Goal: Information Seeking & Learning: Learn about a topic

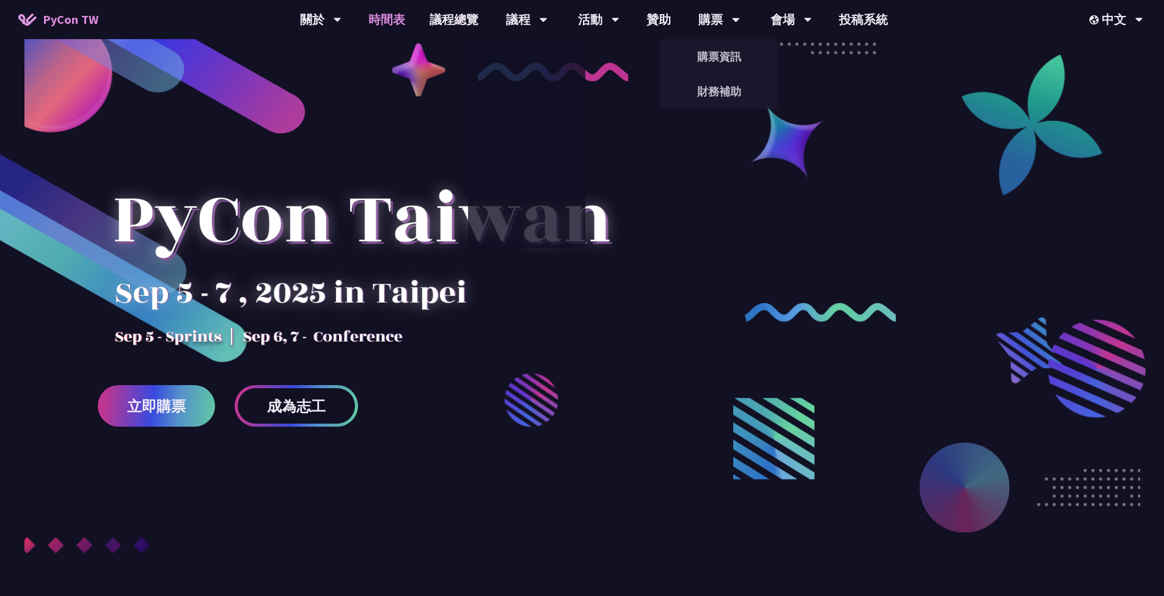
click at [390, 19] on link "時間表" at bounding box center [386, 19] width 61 height 39
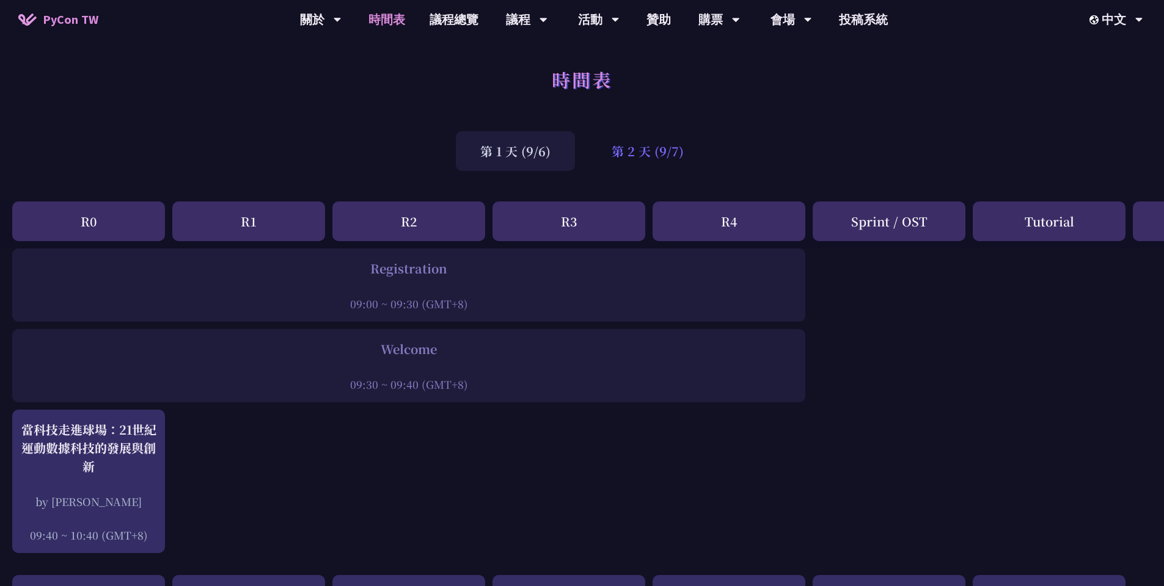
click at [638, 154] on div "第 2 天 (9/7)" at bounding box center [647, 151] width 121 height 40
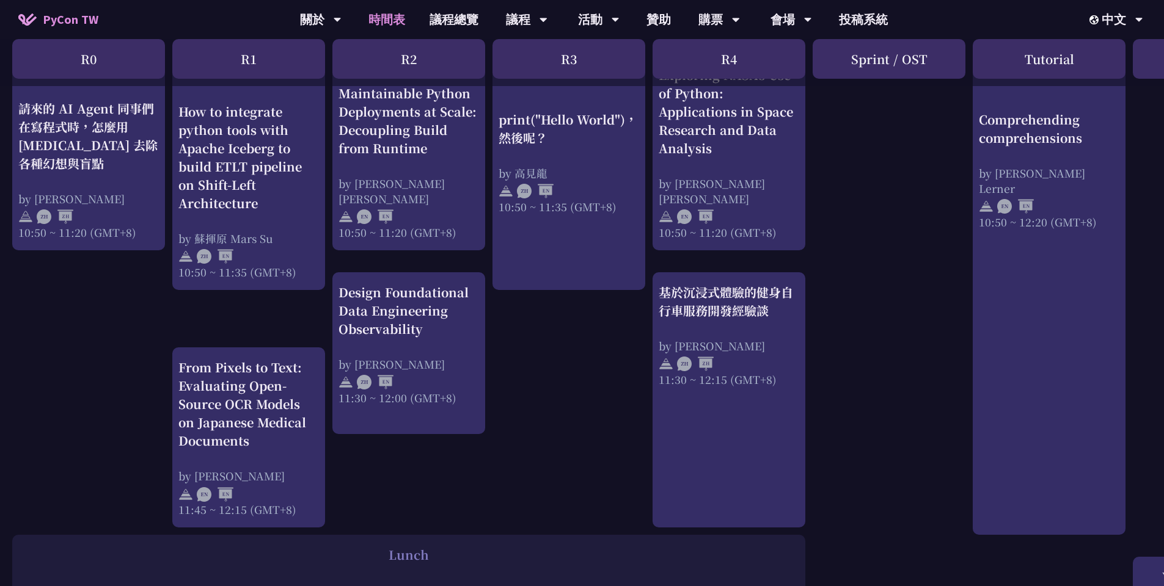
scroll to position [398, 0]
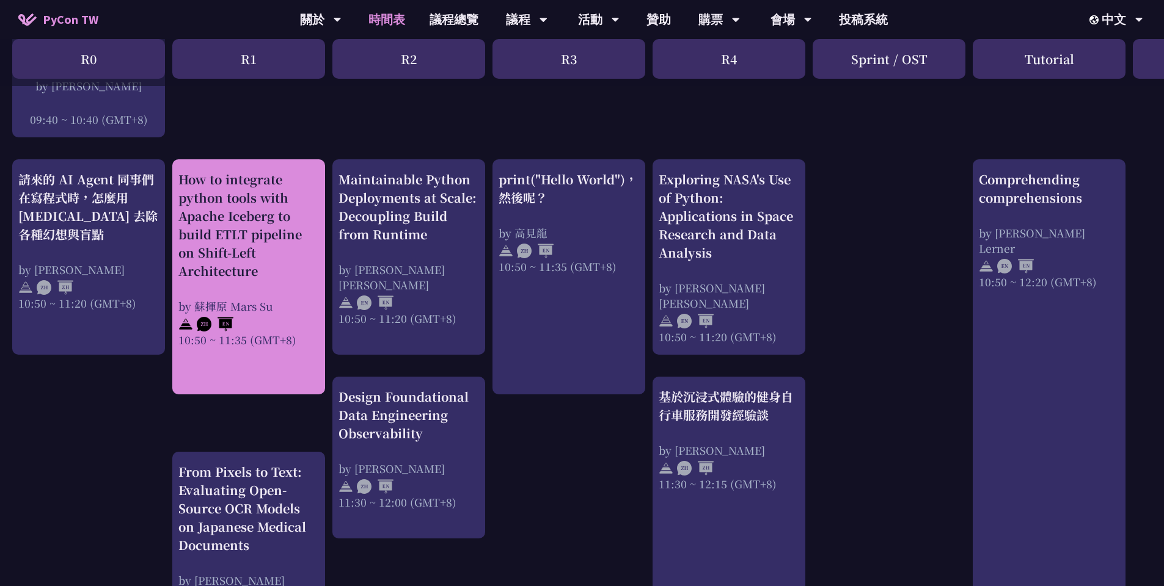
click at [290, 299] on div "by 蘇揮原 Mars Su" at bounding box center [248, 306] width 141 height 15
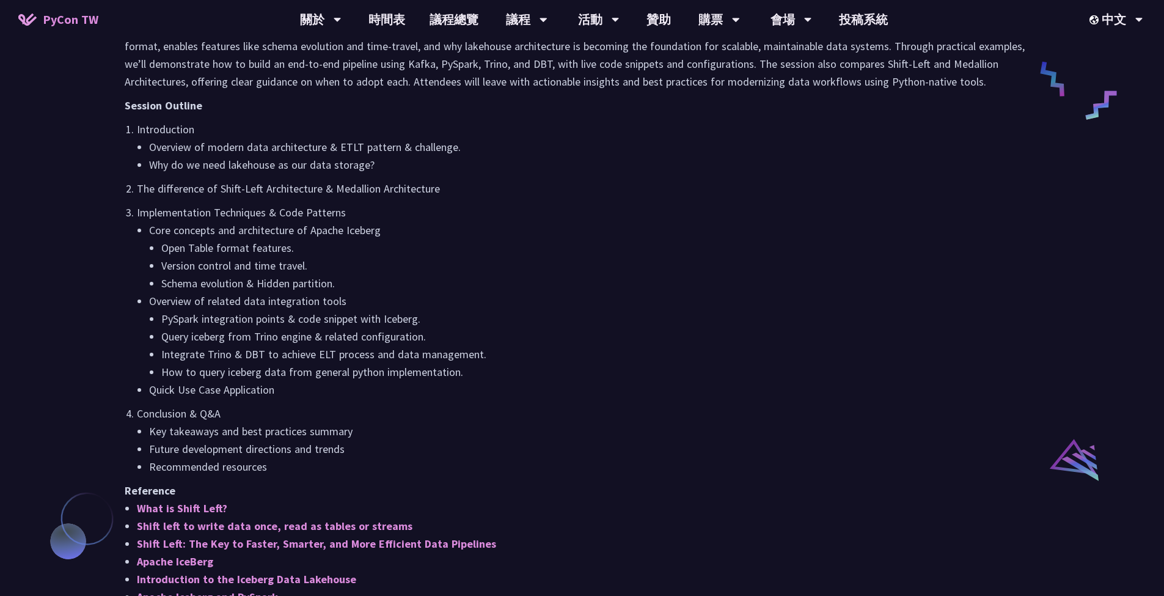
scroll to position [897, 0]
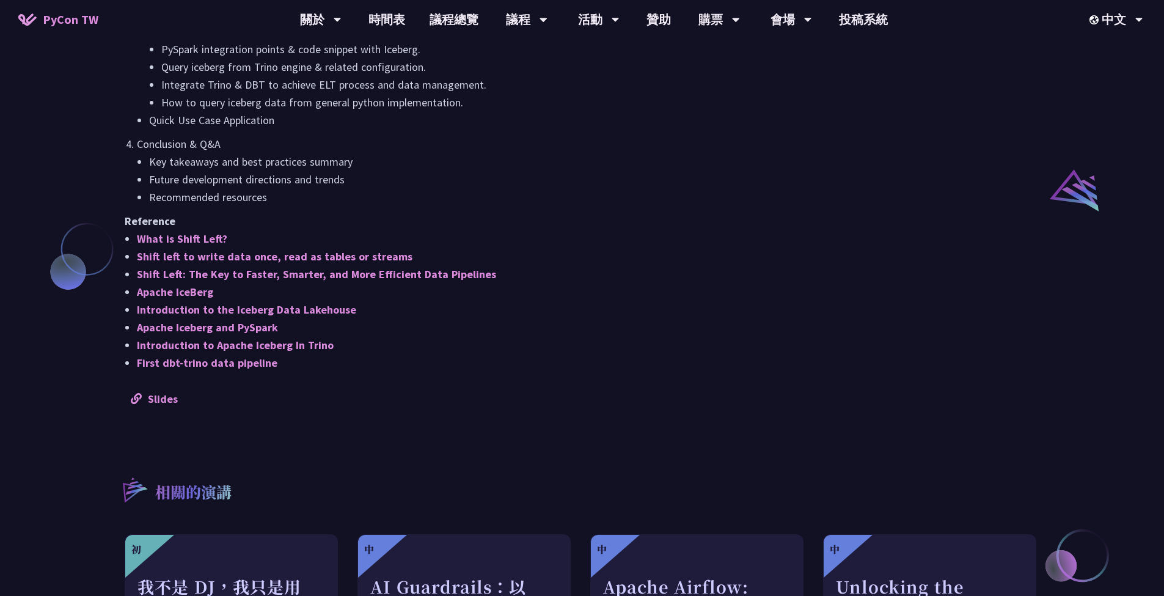
click at [513, 269] on li "Shift Left: The Key to Faster, Smarter, and More Efficient Data Pipelines" at bounding box center [588, 274] width 902 height 18
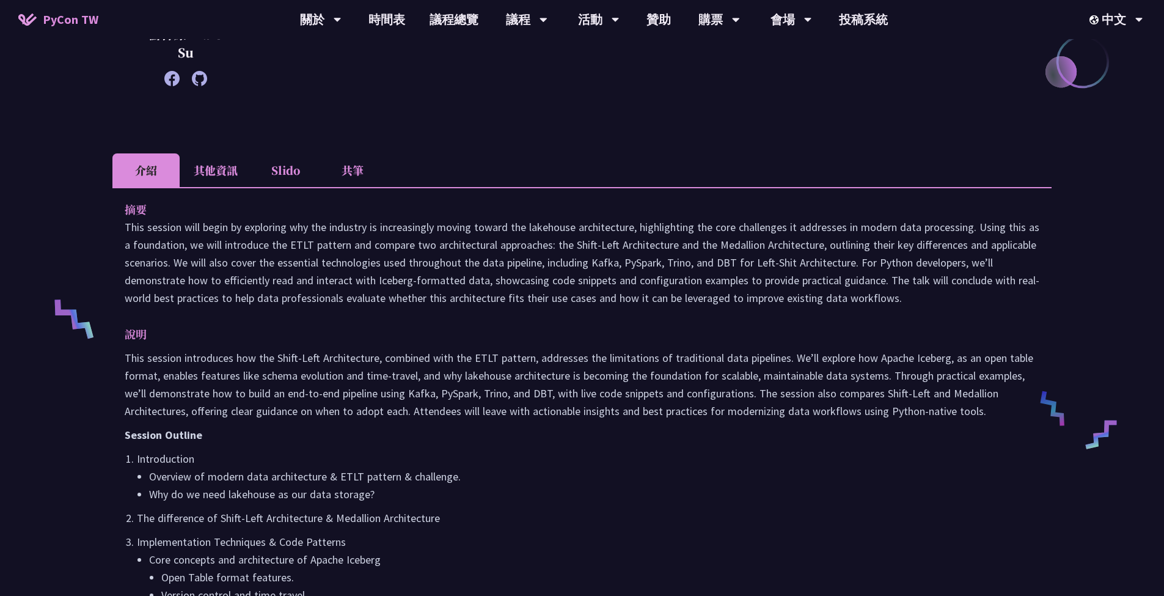
scroll to position [0, 0]
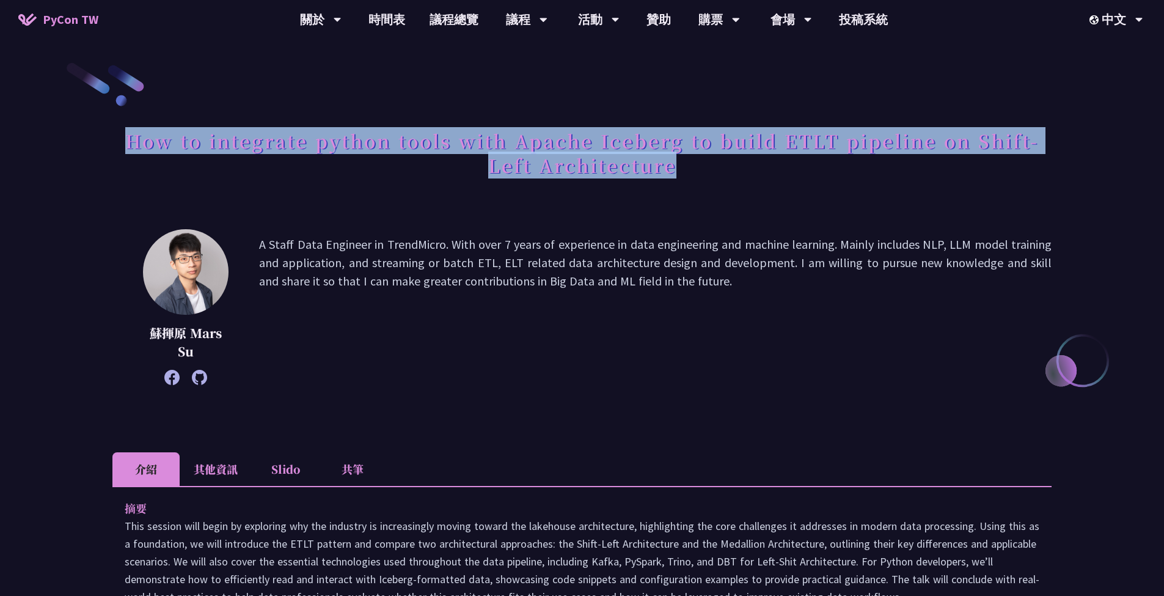
drag, startPoint x: 131, startPoint y: 133, endPoint x: 708, endPoint y: 166, distance: 578.2
click at [708, 166] on h1 "How to integrate python tools with Apache Iceberg to build ETLT pipeline on Shi…" at bounding box center [581, 152] width 939 height 61
click at [698, 165] on h1 "How to integrate python tools with Apache Iceberg to build ETLT pipeline on Shi…" at bounding box center [581, 152] width 939 height 61
drag, startPoint x: 671, startPoint y: 163, endPoint x: 121, endPoint y: 146, distance: 550.7
click at [121, 146] on h1 "How to integrate python tools with Apache Iceberg to build ETLT pipeline on Shi…" at bounding box center [581, 152] width 939 height 61
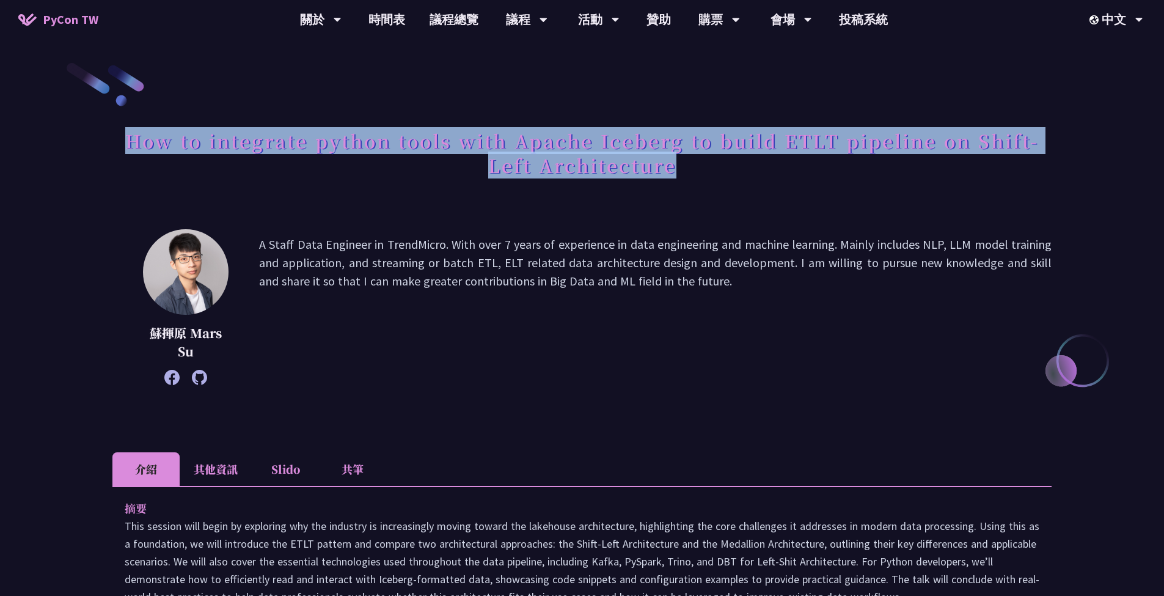
copy h1 "How to integrate python tools with Apache Iceberg to build ETLT pipeline on Shi…"
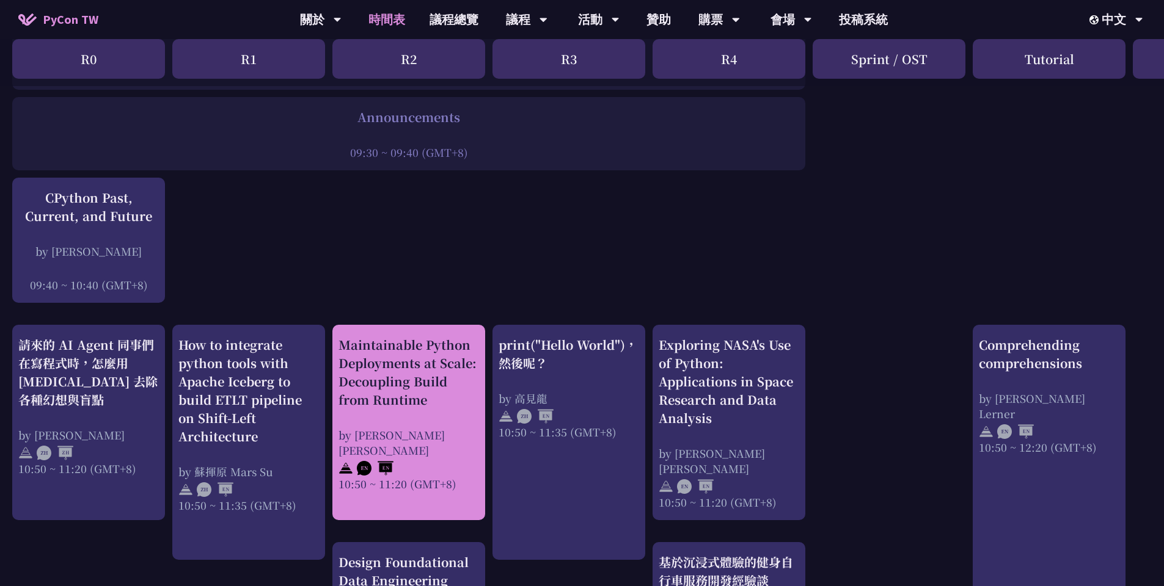
scroll to position [652, 0]
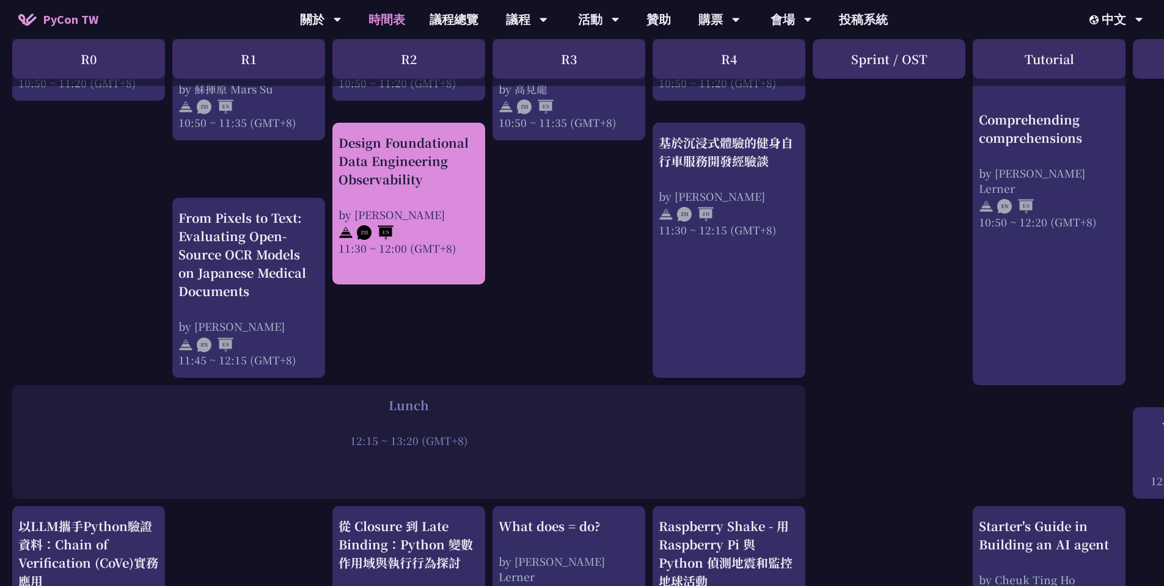
click at [425, 233] on div at bounding box center [408, 231] width 141 height 18
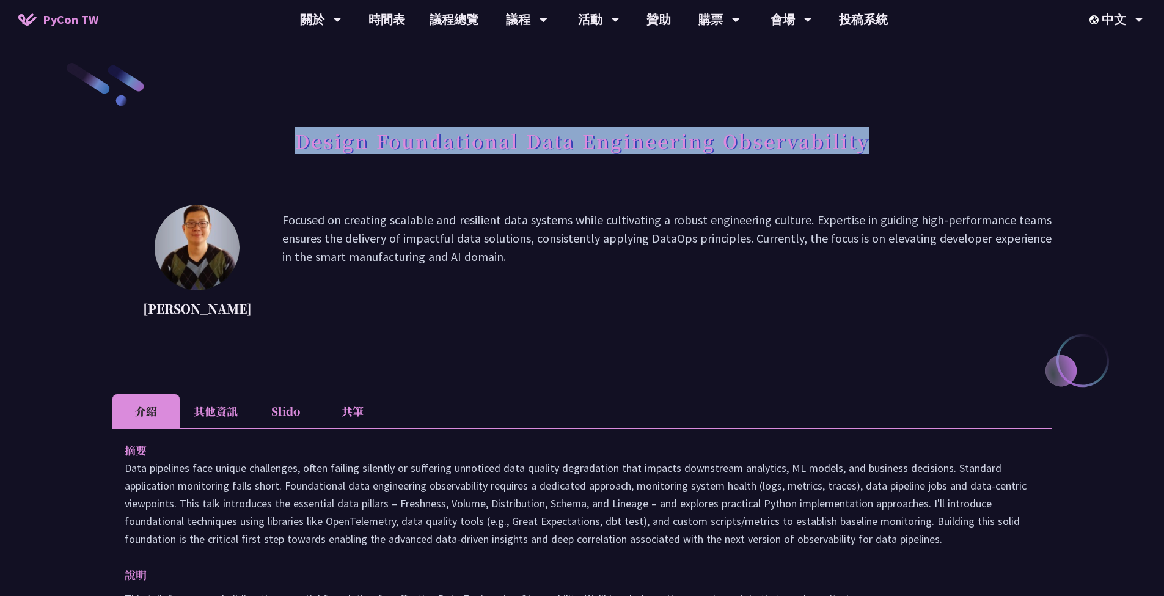
drag, startPoint x: 312, startPoint y: 144, endPoint x: 864, endPoint y: 147, distance: 551.7
click at [864, 147] on h1 "Design Foundational Data Engineering Observability" at bounding box center [582, 140] width 574 height 37
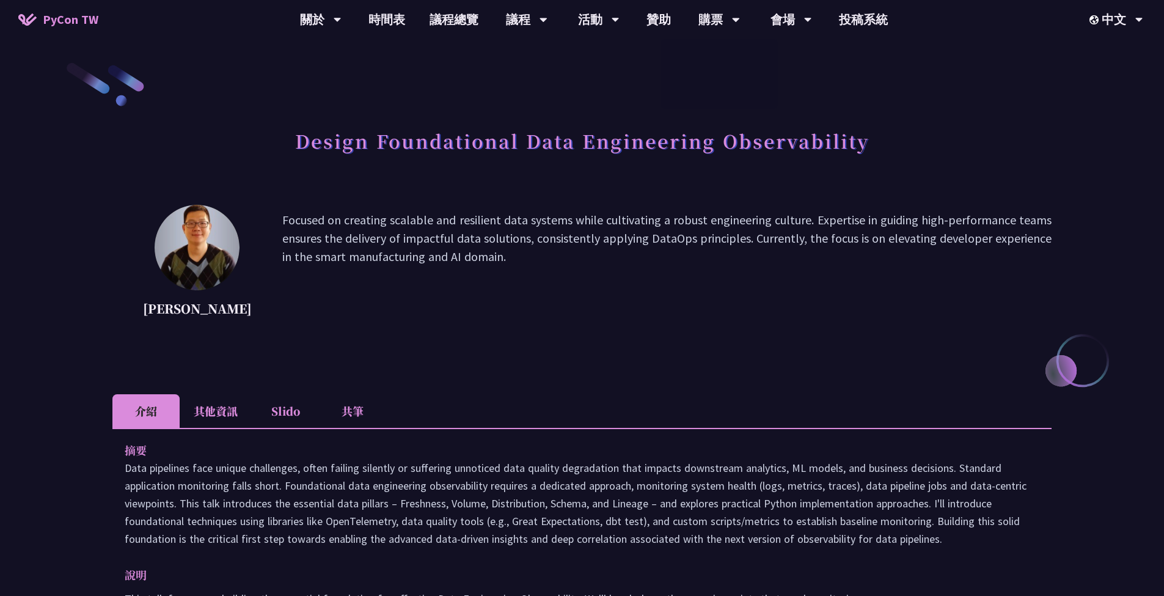
scroll to position [402, 0]
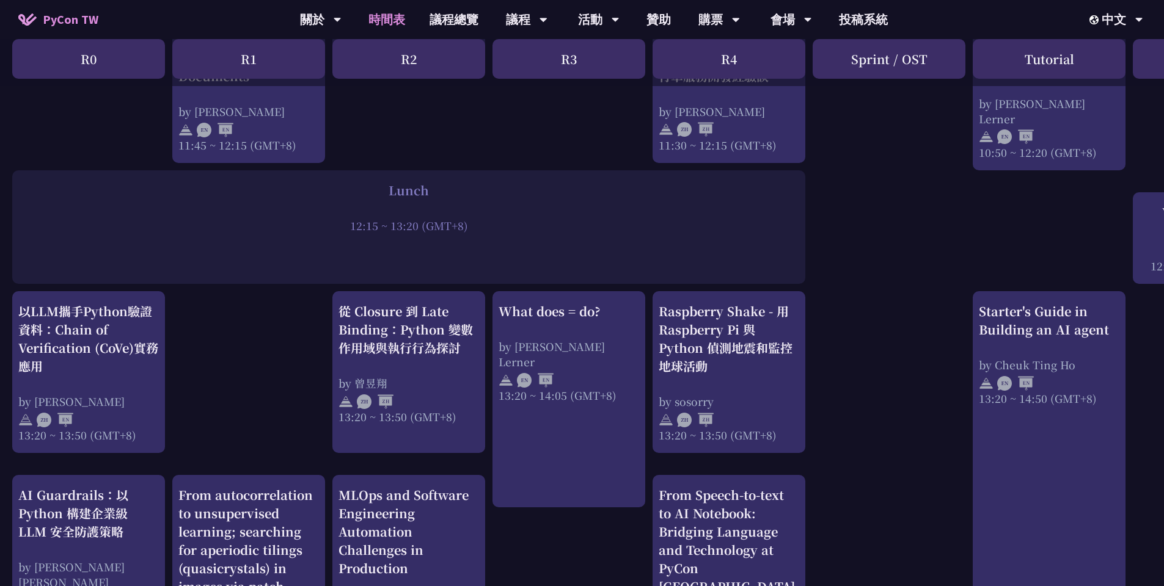
scroll to position [894, 0]
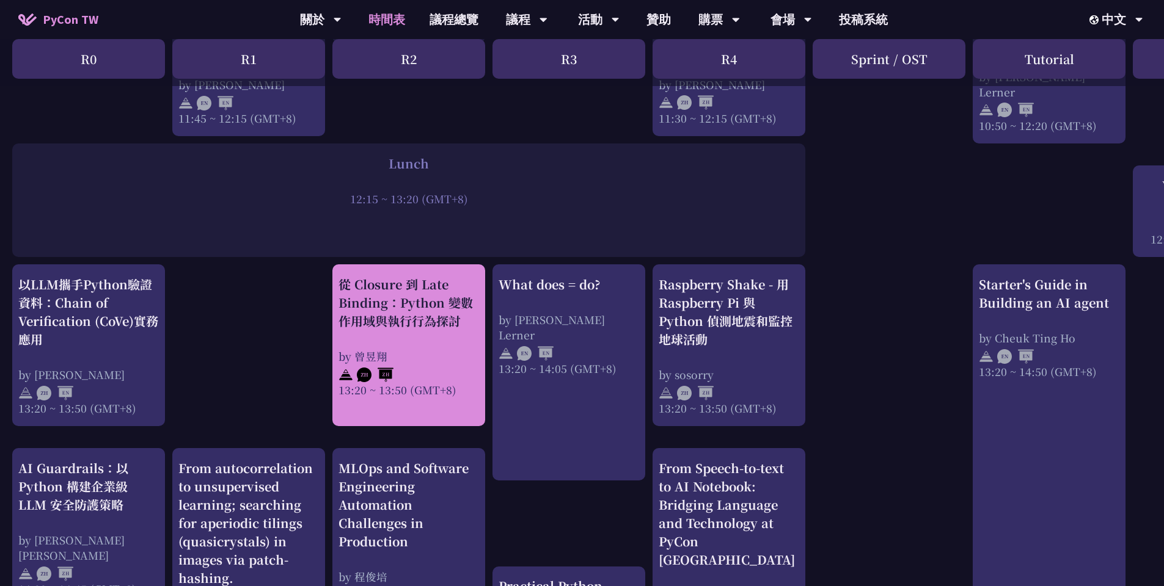
click at [425, 350] on div "by 曾昱翔" at bounding box center [408, 356] width 141 height 15
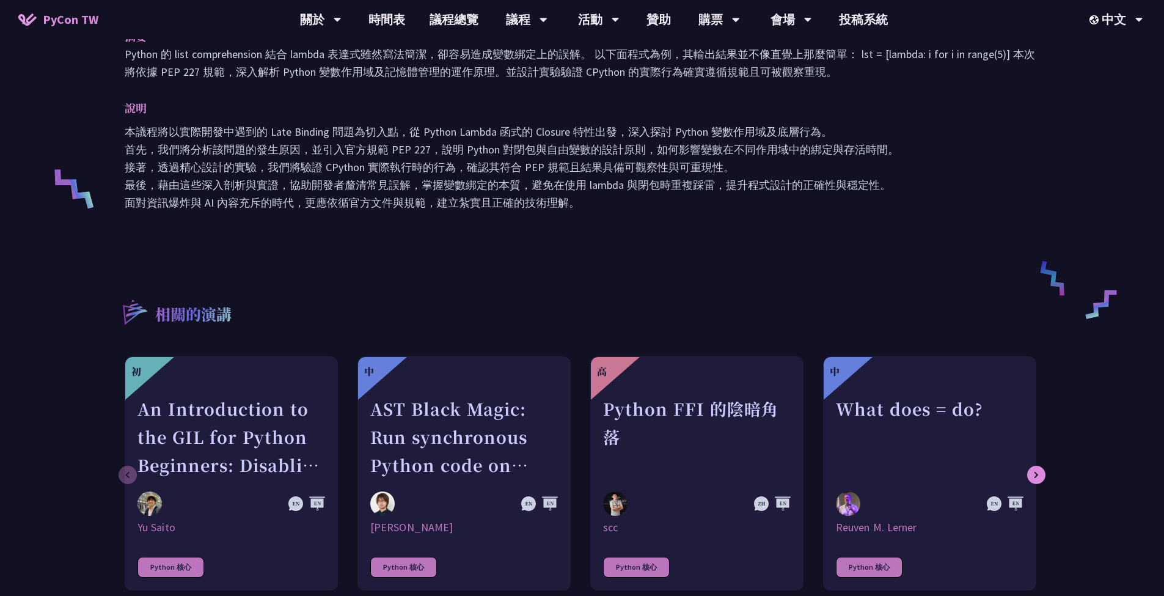
scroll to position [23, 0]
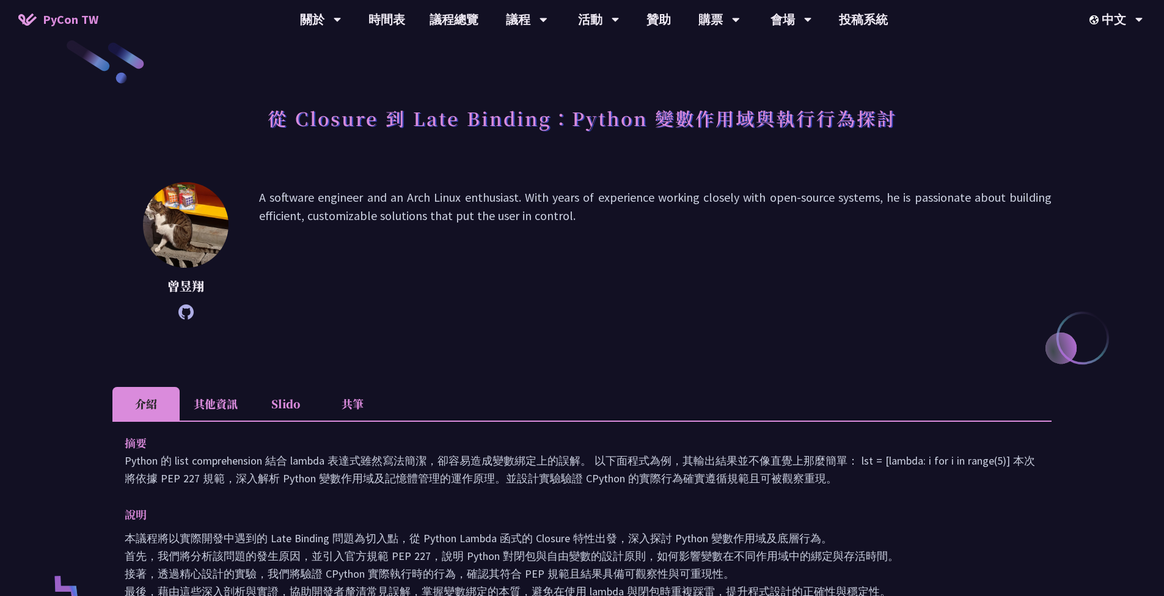
click at [230, 392] on li "其他資訊" at bounding box center [216, 404] width 72 height 34
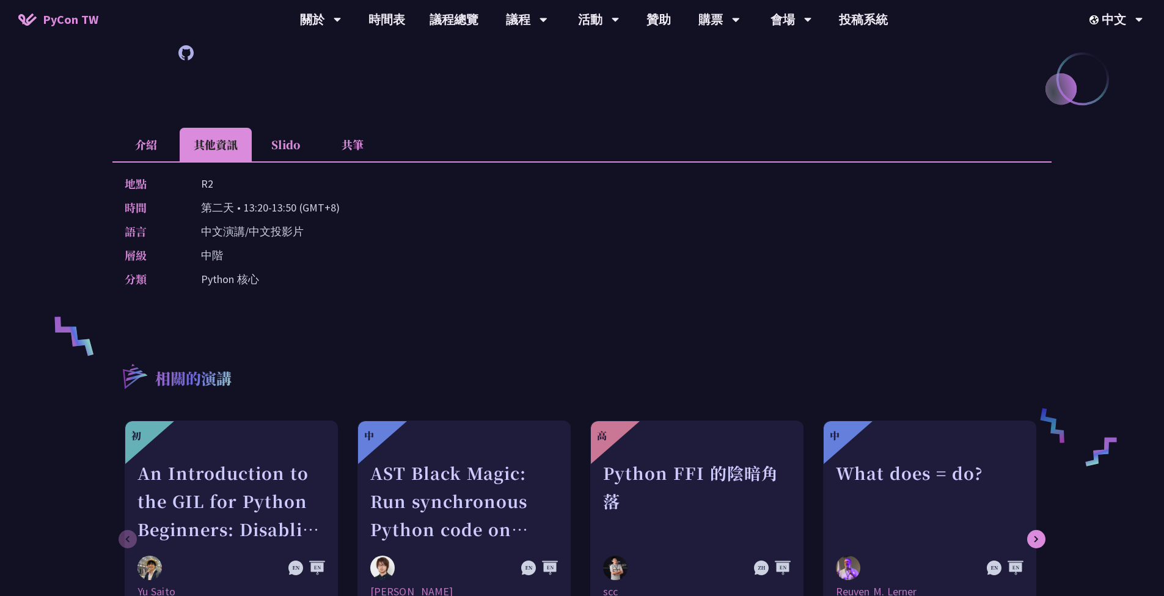
scroll to position [38, 0]
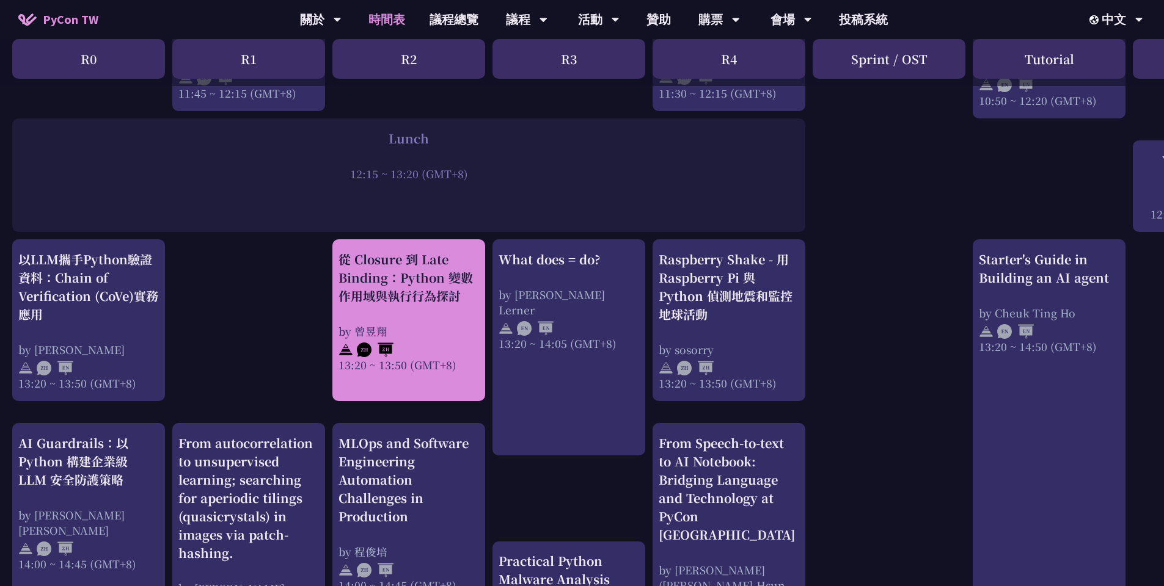
scroll to position [1001, 0]
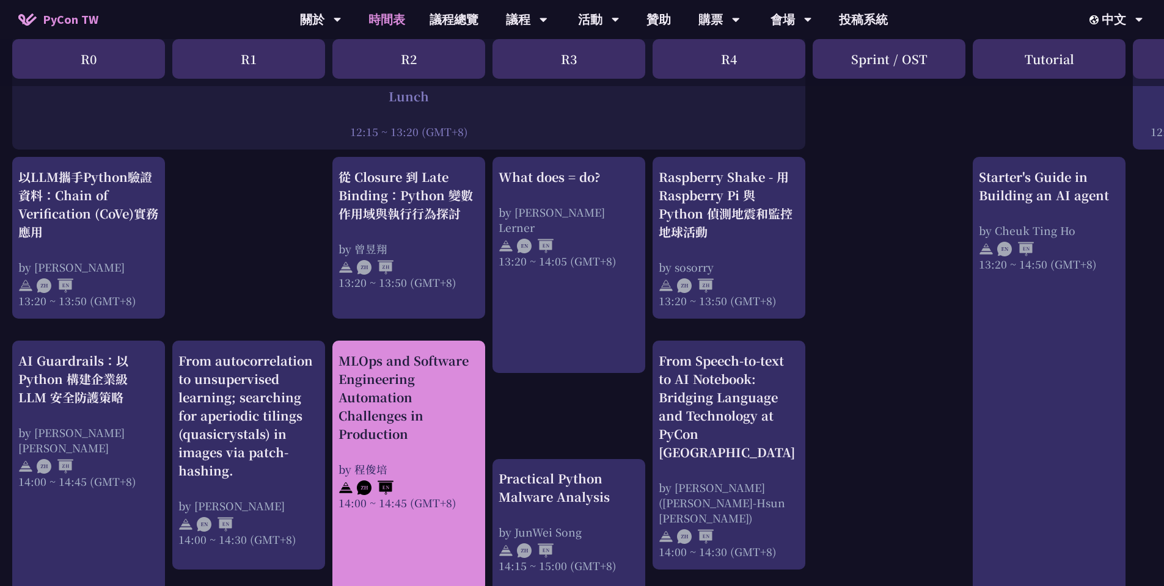
click at [450, 418] on div "MLOps and Software Engineering Automation Challenges in Production" at bounding box center [408, 398] width 141 height 92
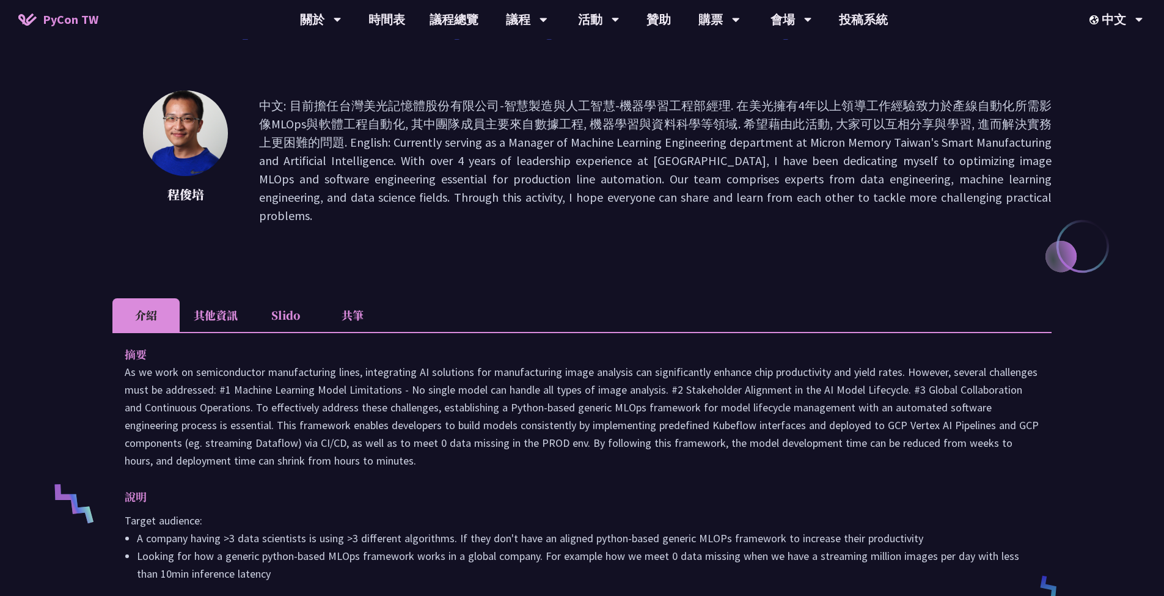
drag, startPoint x: 212, startPoint y: 296, endPoint x: 252, endPoint y: 279, distance: 43.5
click at [212, 298] on li "其他資訊" at bounding box center [216, 315] width 72 height 34
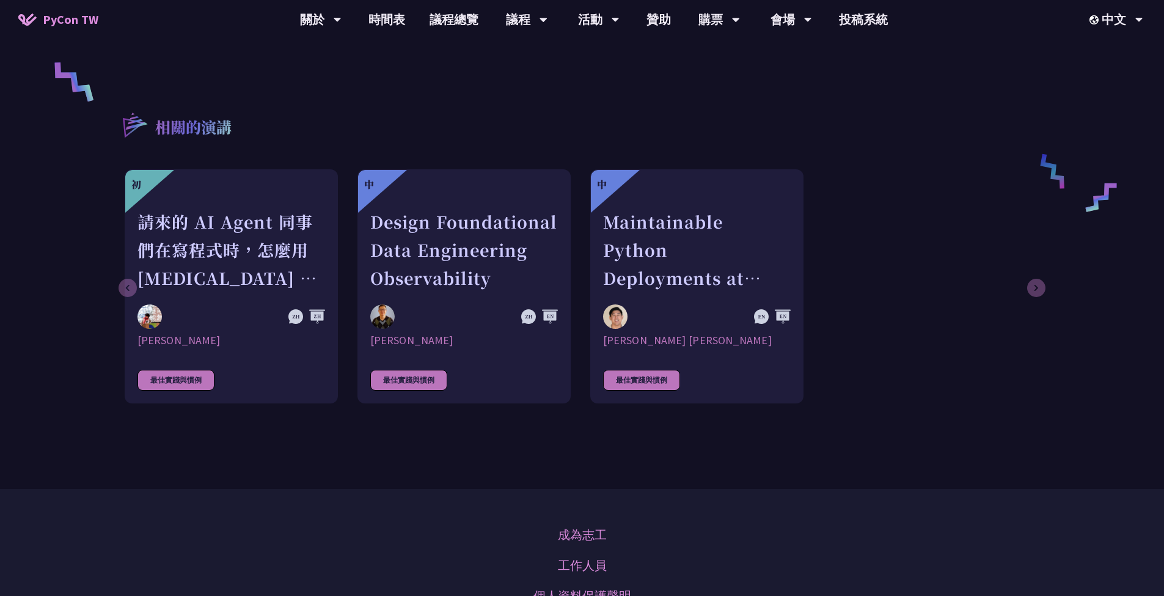
scroll to position [281, 0]
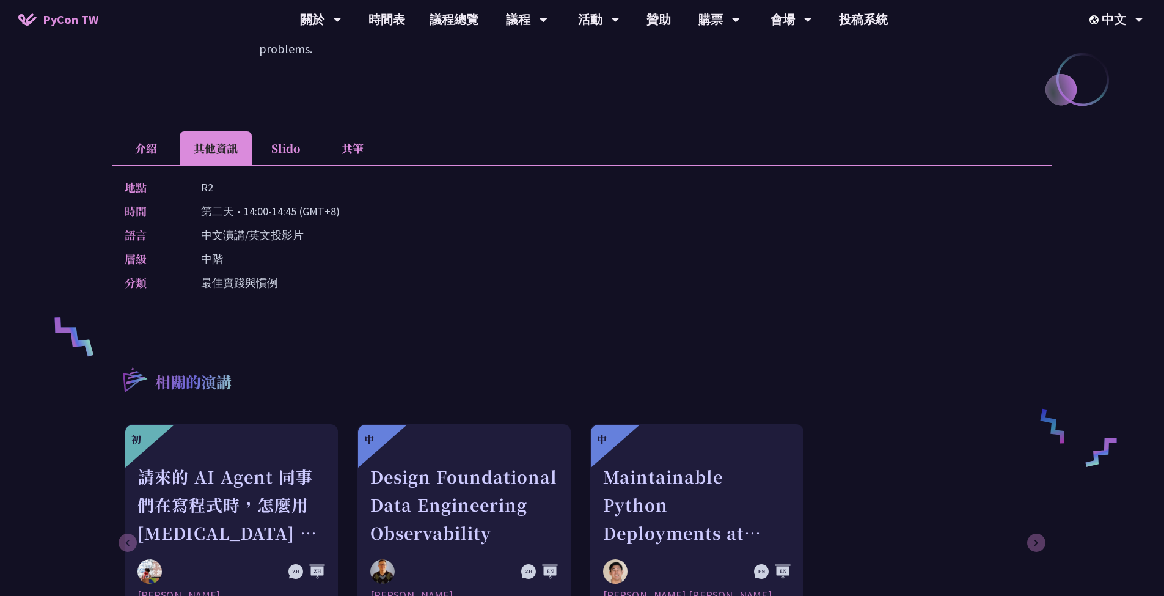
click at [128, 131] on li "介紹" at bounding box center [145, 148] width 67 height 34
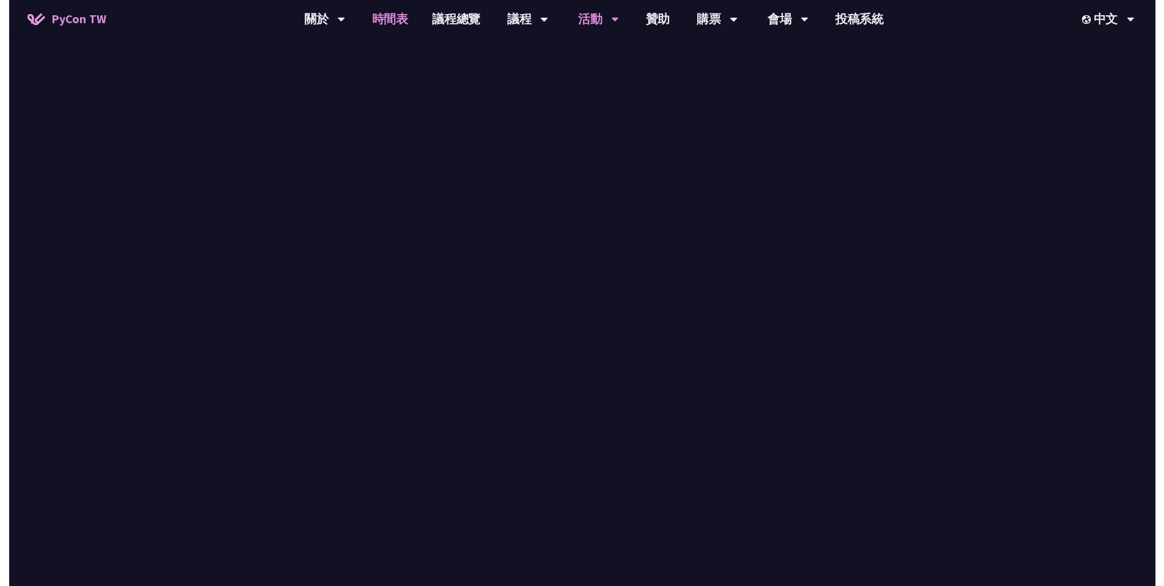
scroll to position [1001, 0]
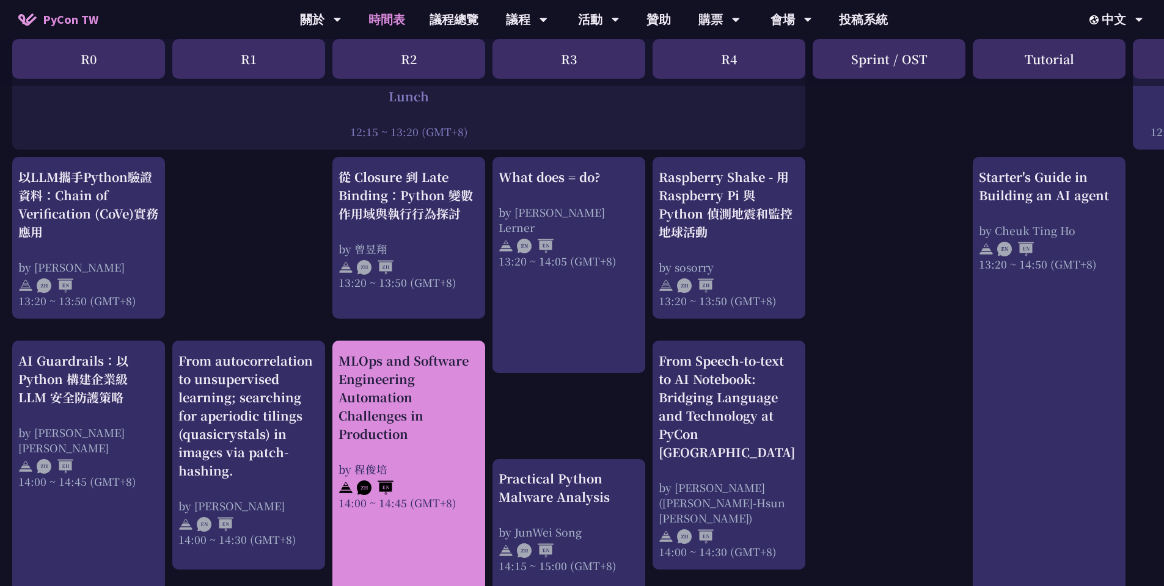
scroll to position [1015, 0]
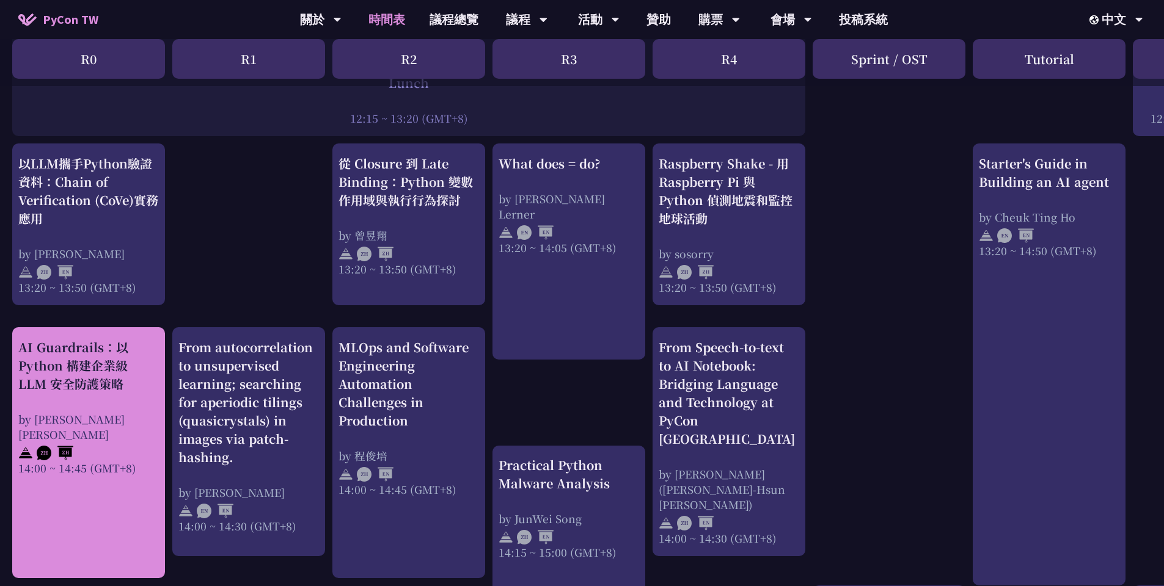
click at [125, 395] on div "AI Guardrails：以 Python 構建企業級 LLM 安全防護策略 by [PERSON_NAME] Un [PERSON_NAME]14:00 …" at bounding box center [88, 406] width 141 height 137
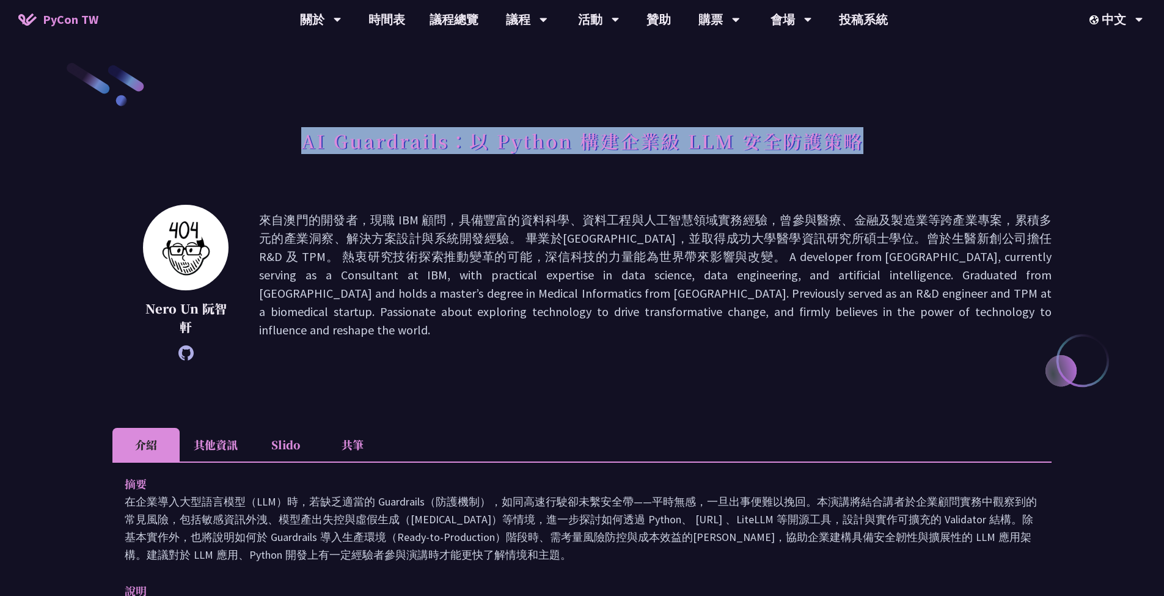
drag, startPoint x: 296, startPoint y: 141, endPoint x: 863, endPoint y: 147, distance: 567.6
click at [863, 147] on div "AI Guardrails：以 Python 構建企業級 LLM 安全防護策略" at bounding box center [581, 154] width 939 height 64
copy h1 "AI Guardrails：以 Python 構建企業級 LLM 安全防護策略"
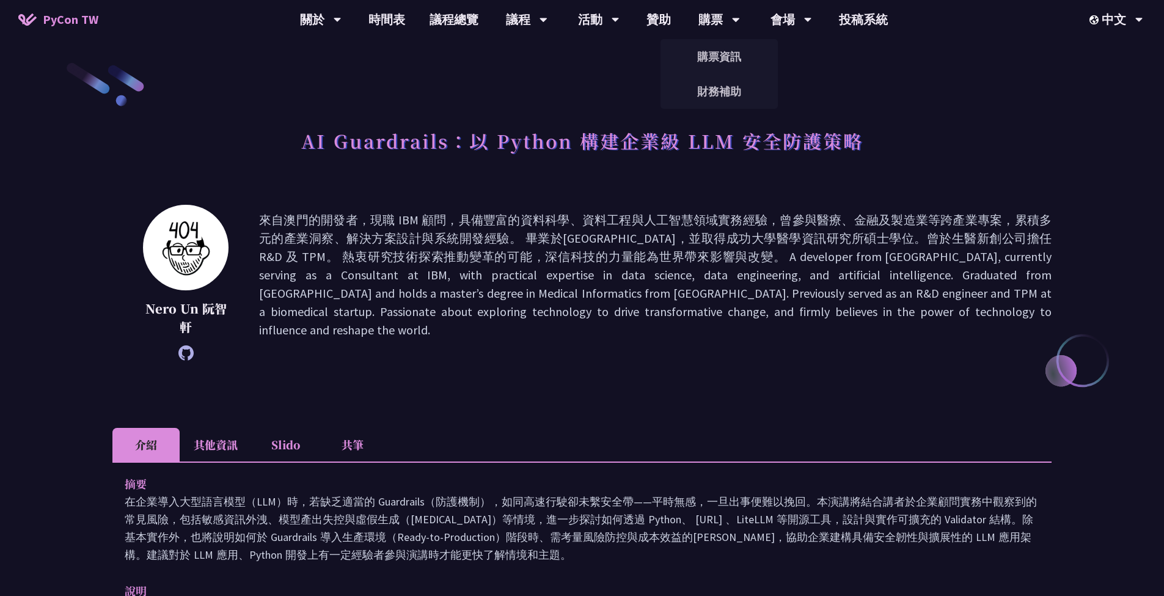
click at [312, 302] on p at bounding box center [655, 283] width 792 height 144
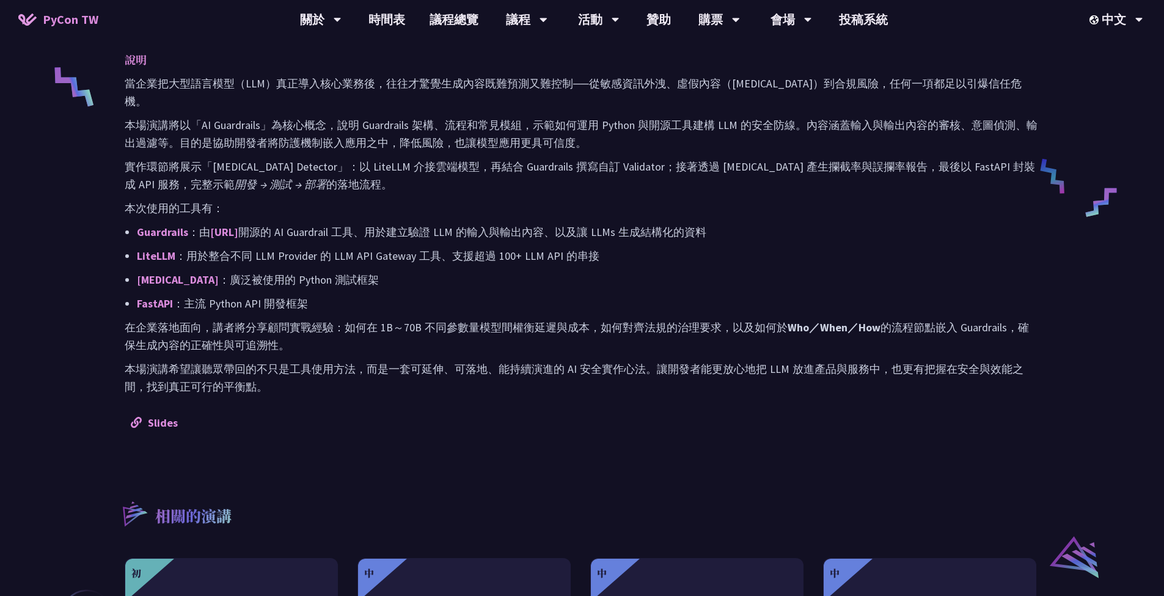
scroll to position [667, 0]
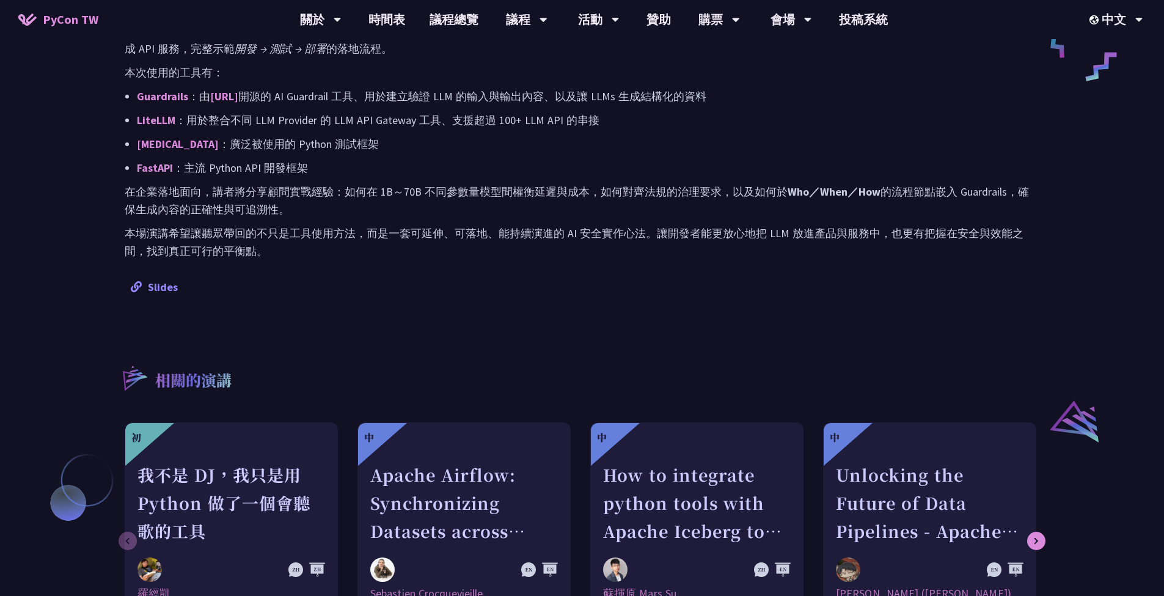
click at [164, 280] on link "Slides" at bounding box center [154, 287] width 47 height 14
click at [453, 278] on div "Slides" at bounding box center [582, 287] width 902 height 18
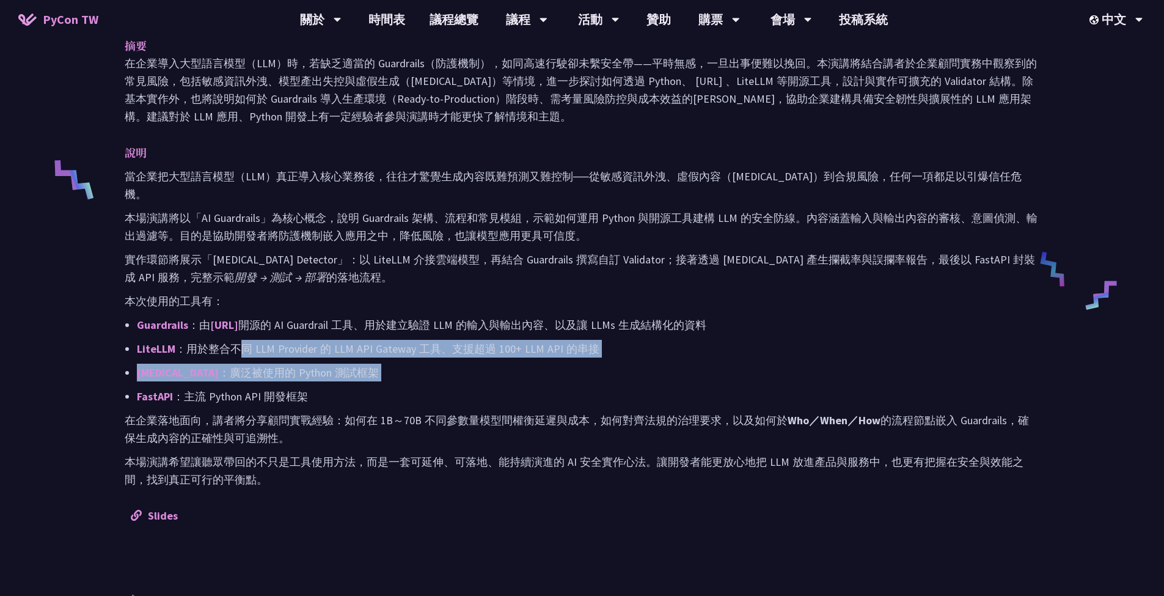
drag, startPoint x: 235, startPoint y: 329, endPoint x: 325, endPoint y: 367, distance: 98.0
click at [325, 367] on ul "Guardrails ：由 [URL] 開源的 AI Guardrail 工具、用於建立驗證 LLM 的輸入與輸出內容、以及讓 LLMs 生成結構化的資料 L…" at bounding box center [582, 360] width 915 height 89
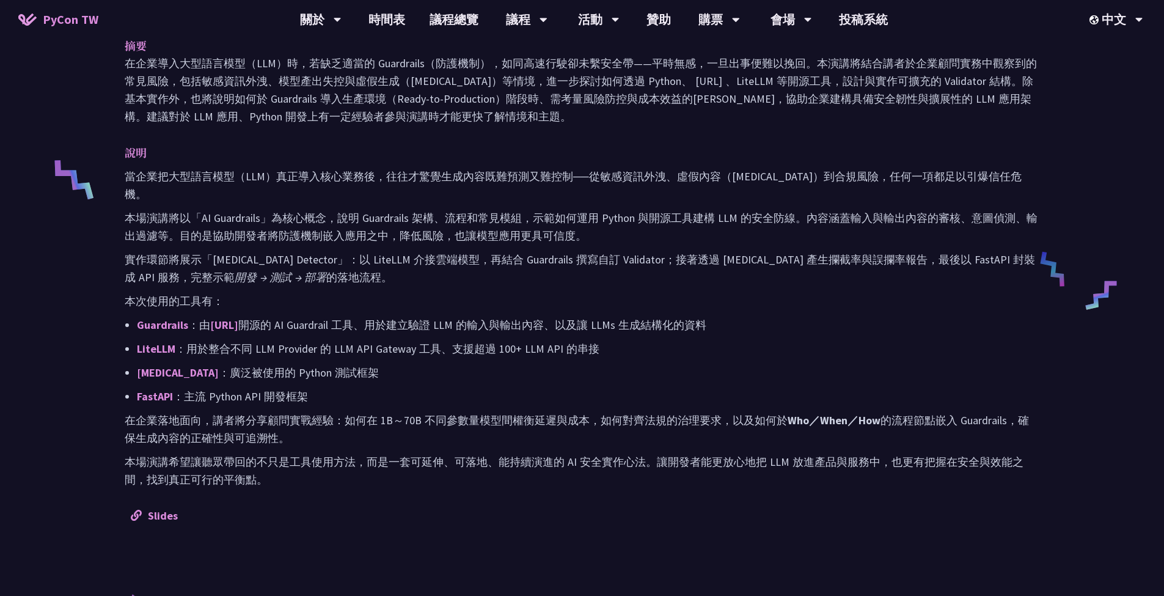
click at [326, 367] on ul "Guardrails ：由 [URL] 開源的 AI Guardrail 工具、用於建立驗證 LLM 的輸入與輸出內容、以及讓 LLMs 生成結構化的資料 L…" at bounding box center [582, 360] width 915 height 89
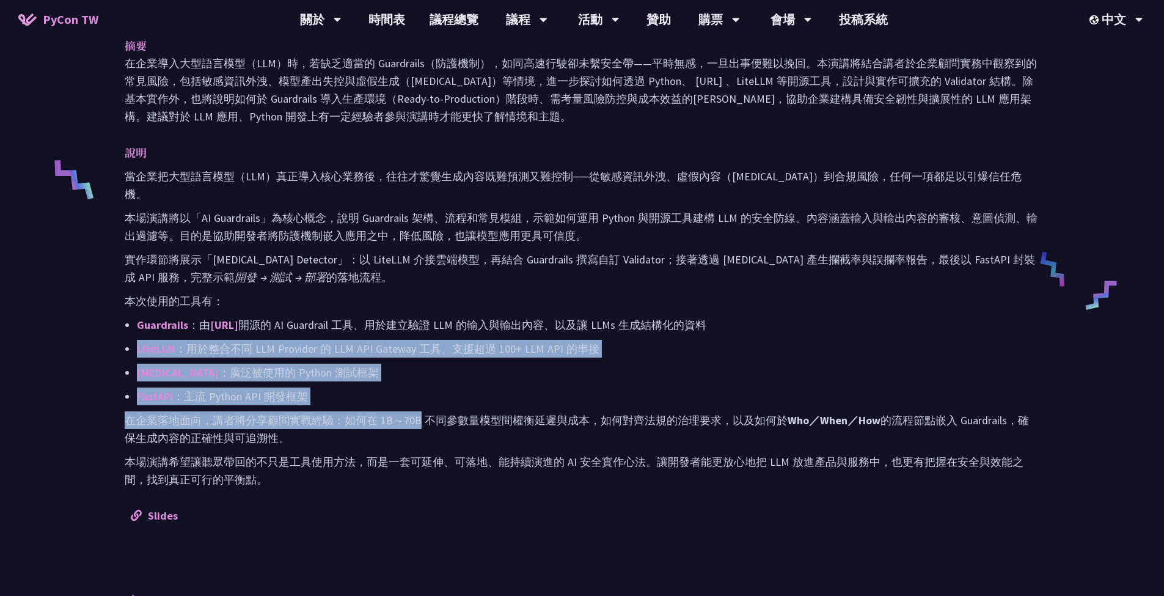
drag, startPoint x: 411, startPoint y: 398, endPoint x: 390, endPoint y: 318, distance: 82.2
click at [390, 318] on div "當企業把大型語言模型（LLM）真正導入核心業務後，往往才驚覺生成內容既難預測又難控制──從敏感資訊外洩、虛假內容（[MEDICAL_DATA]）到合規風險，任…" at bounding box center [582, 327] width 915 height 321
click at [390, 318] on ul "Guardrails ：由 [URL] 開源的 AI Guardrail 工具、用於建立驗證 LLM 的輸入與輸出內容、以及讓 LLMs 生成結構化的資料 L…" at bounding box center [582, 360] width 915 height 89
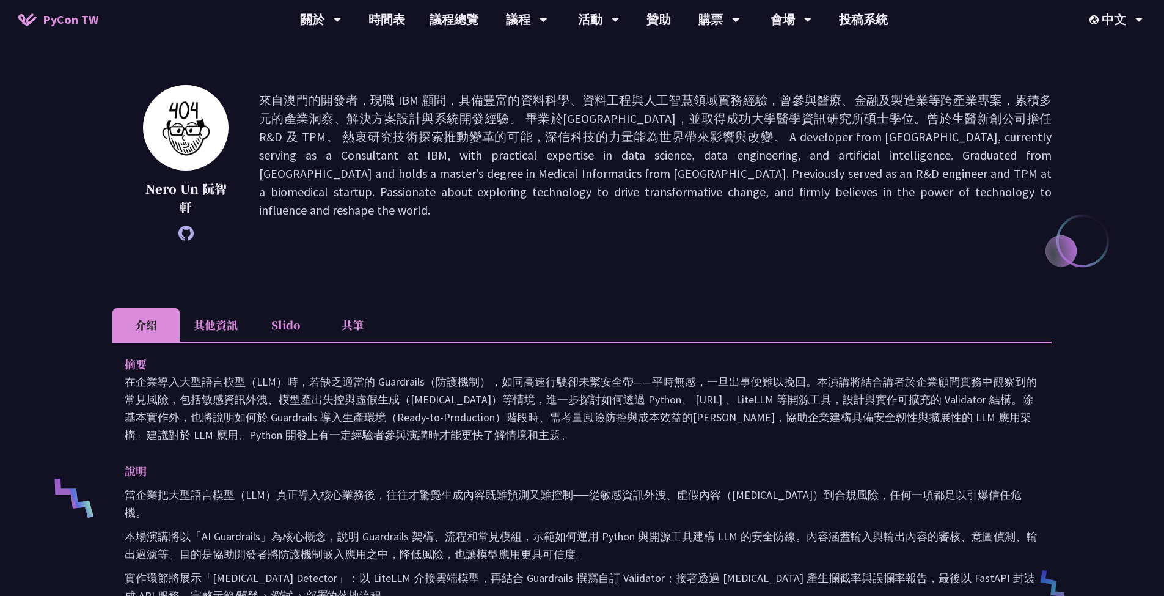
scroll to position [379, 0]
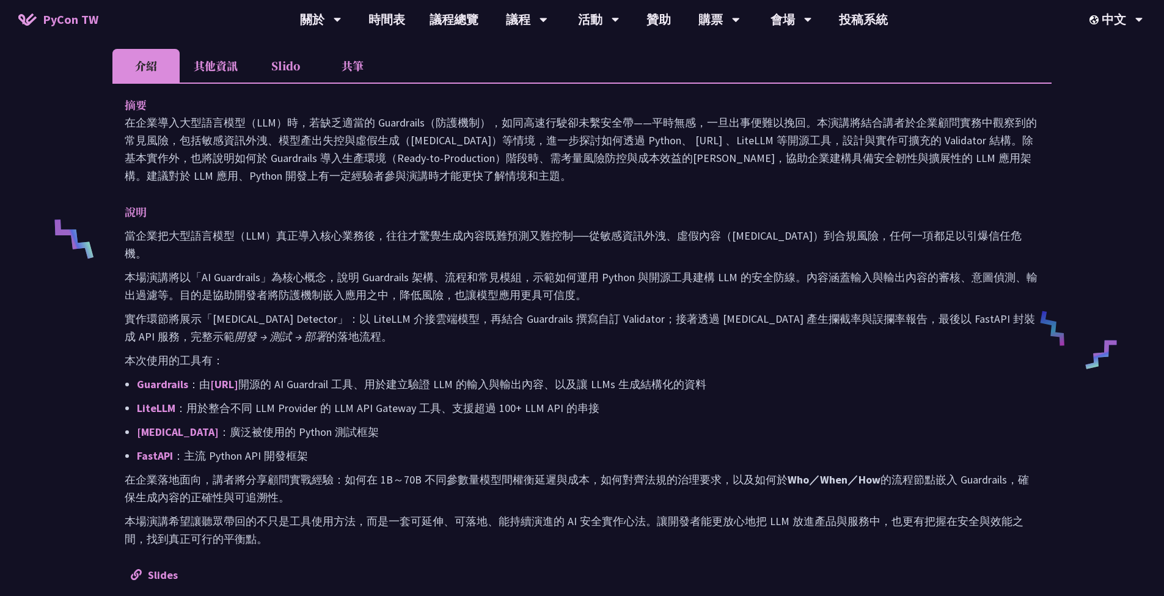
drag, startPoint x: 390, startPoint y: 318, endPoint x: 437, endPoint y: 442, distance: 132.6
click at [437, 442] on div "當企業把大型語言模型（LLM）真正導入核心業務後，往往才驚覺生成內容既難預測又難控制──從敏感資訊外洩、虛假內容（[MEDICAL_DATA]）到合規風險，任…" at bounding box center [582, 387] width 915 height 321
click at [437, 447] on p "FastAPI ：主流 Python API 開發框架" at bounding box center [588, 456] width 902 height 18
drag, startPoint x: 437, startPoint y: 439, endPoint x: 440, endPoint y: 321, distance: 117.4
click at [440, 321] on div "當企業把大型語言模型（LLM）真正導入核心業務後，往往才驚覺生成內容既難預測又難控制──從敏感資訊外洩、虛假內容（[MEDICAL_DATA]）到合規風險，任…" at bounding box center [582, 387] width 915 height 321
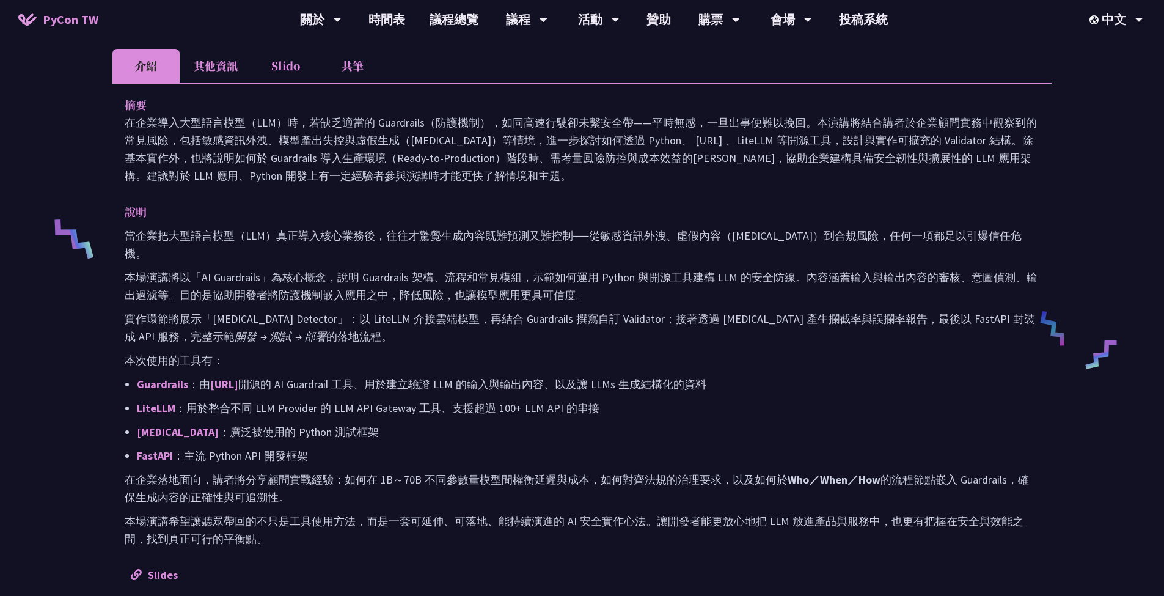
click at [440, 321] on p "實作環節將展示「[MEDICAL_DATA] Detector」：以 LiteLLM 介接雲端模型，再結合 Guardrails 撰寫自訂 Validator…" at bounding box center [582, 327] width 915 height 35
drag, startPoint x: 440, startPoint y: 321, endPoint x: 463, endPoint y: 418, distance: 99.7
click at [463, 418] on div "當企業把大型語言模型（LLM）真正導入核心業務後，往往才驚覺生成內容既難預測又難控制──從敏感資訊外洩、虛假內容（[MEDICAL_DATA]）到合規風險，任…" at bounding box center [582, 387] width 915 height 321
click at [463, 423] on p "[MEDICAL_DATA] ：廣泛被使用的 Python 測試框架" at bounding box center [588, 432] width 902 height 18
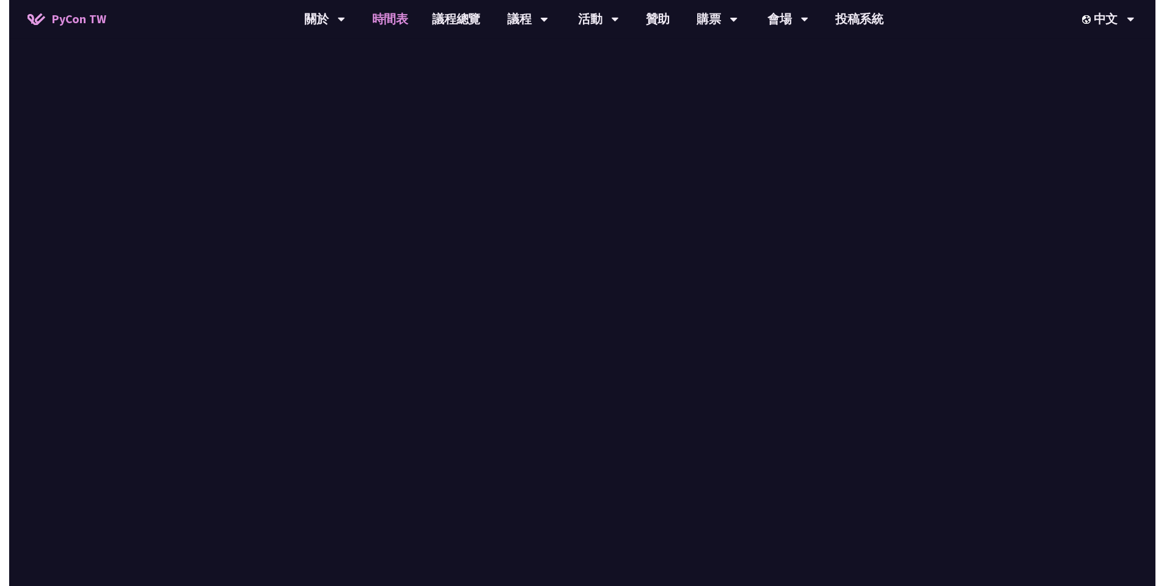
scroll to position [1015, 0]
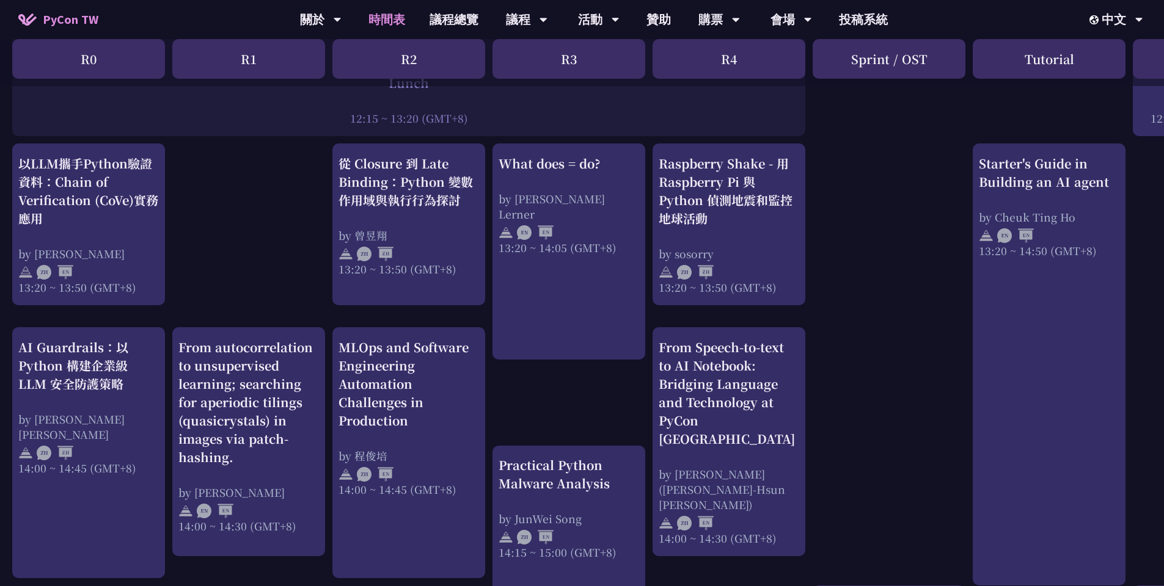
click at [921, 377] on div "print("Hello World")，然後呢？ by [PERSON_NAME] 10:50 ~ 11:35 (GMT+8) What does = do…" at bounding box center [649, 183] width 1298 height 1899
